Goal: Task Accomplishment & Management: Use online tool/utility

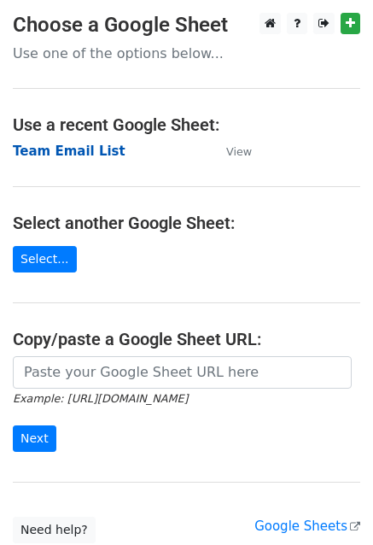
click at [73, 153] on strong "Team Email List" at bounding box center [69, 150] width 113 height 15
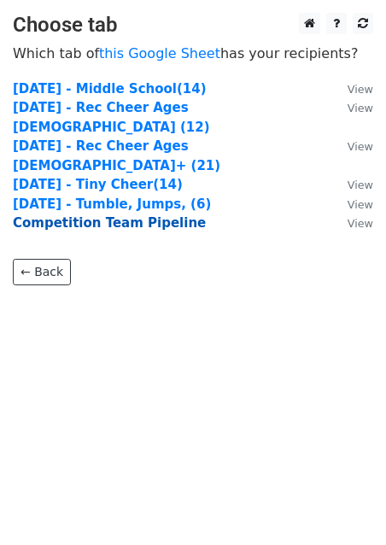
click at [153, 215] on strong "Competition Team Pipeline" at bounding box center [109, 222] width 193 height 15
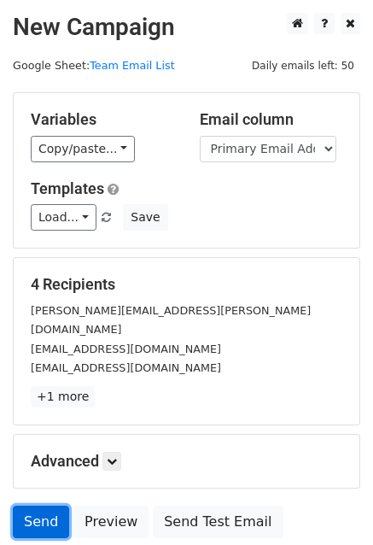
click at [55, 506] on link "Send" at bounding box center [41, 522] width 56 height 32
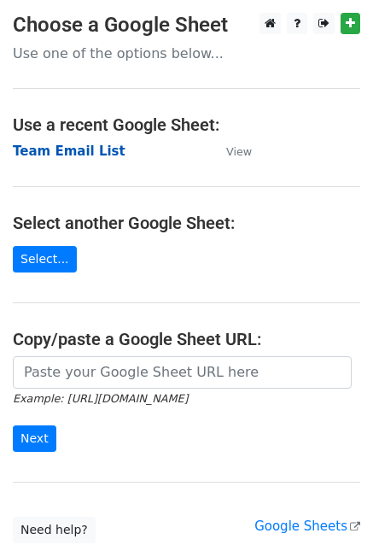
click at [58, 151] on strong "Team Email List" at bounding box center [69, 150] width 113 height 15
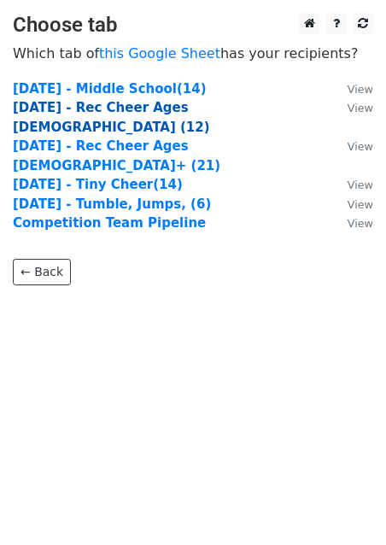
click at [145, 105] on strong "[DATE] - Rec Cheer Ages [DEMOGRAPHIC_DATA] (12)" at bounding box center [111, 117] width 197 height 35
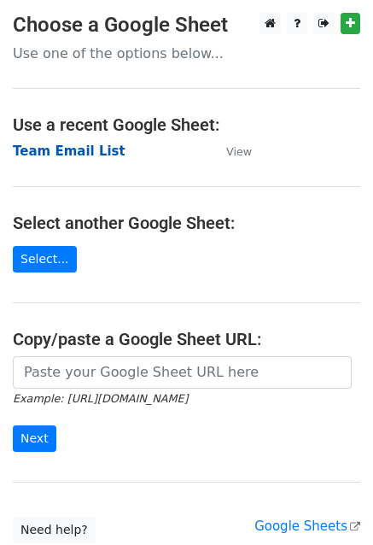
click at [58, 152] on strong "Team Email List" at bounding box center [69, 150] width 113 height 15
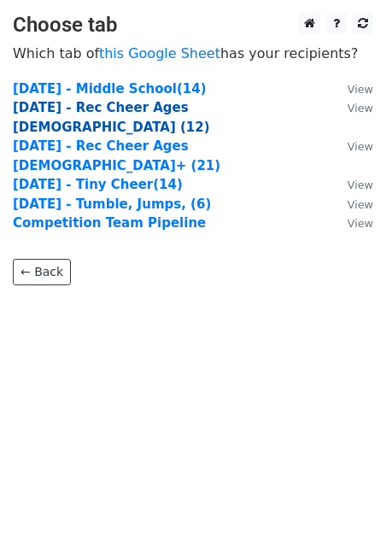
click at [145, 108] on strong "[DATE] - Rec Cheer Ages [DEMOGRAPHIC_DATA] (12)" at bounding box center [111, 117] width 197 height 35
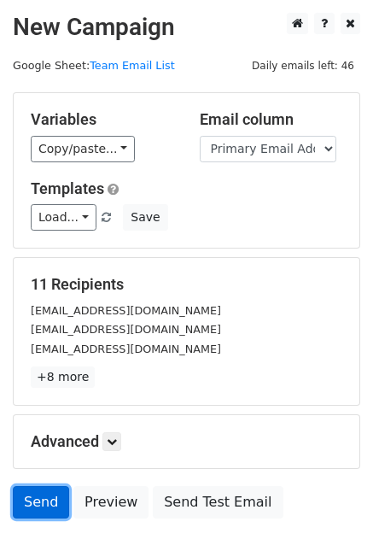
click at [41, 509] on link "Send" at bounding box center [41, 502] width 56 height 32
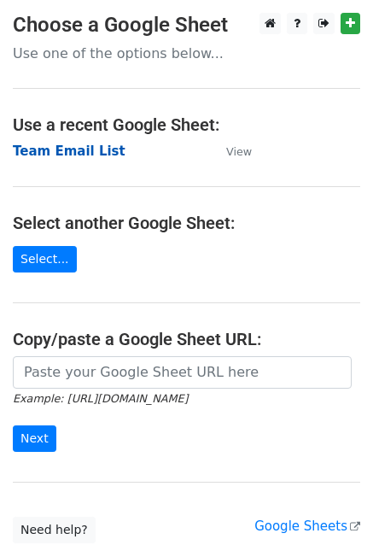
click at [91, 149] on strong "Team Email List" at bounding box center [69, 150] width 113 height 15
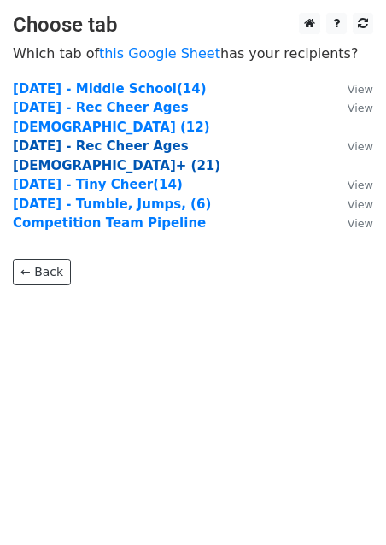
click at [190, 138] on strong "[DATE] - Rec Cheer Ages [DEMOGRAPHIC_DATA]+ (21)" at bounding box center [117, 155] width 208 height 35
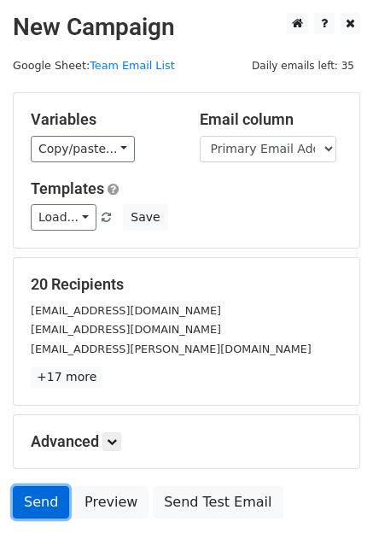
click at [41, 501] on link "Send" at bounding box center [41, 502] width 56 height 32
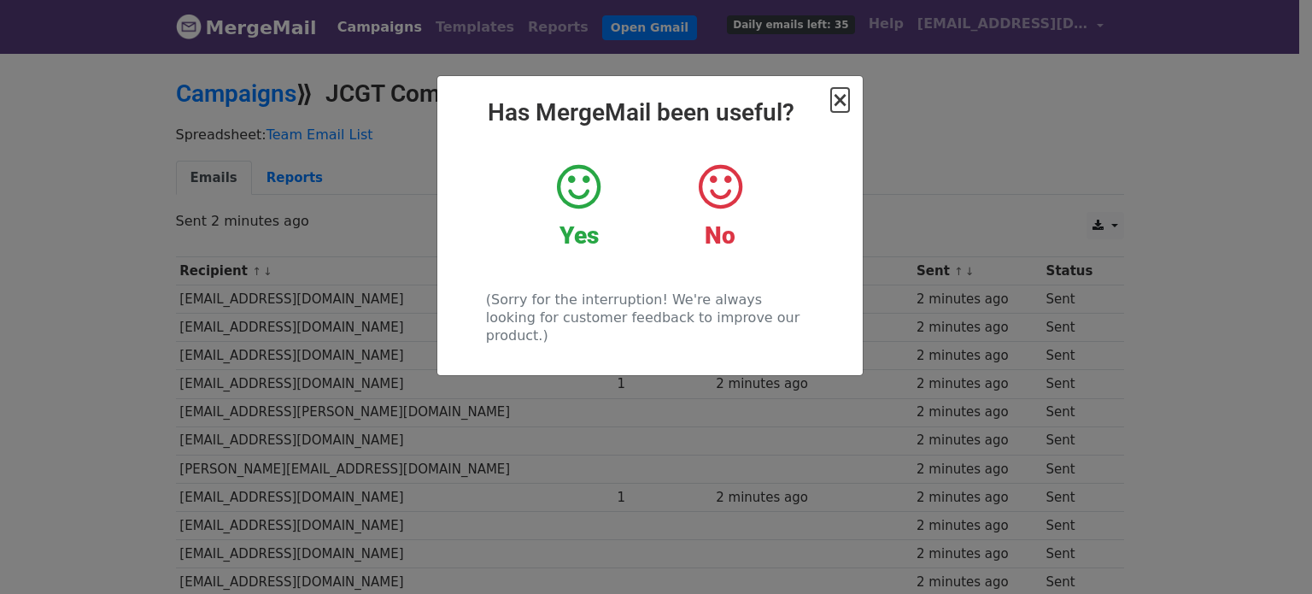
click at [842, 108] on span "×" at bounding box center [839, 100] width 17 height 24
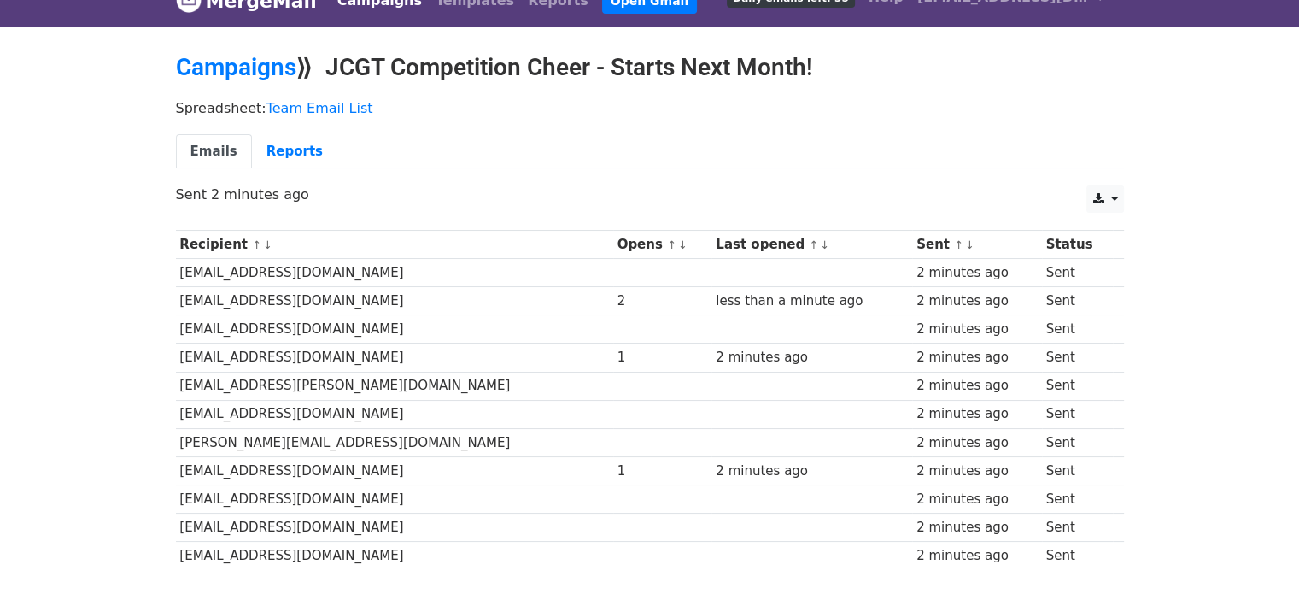
scroll to position [92, 0]
